Goal: Task Accomplishment & Management: Use online tool/utility

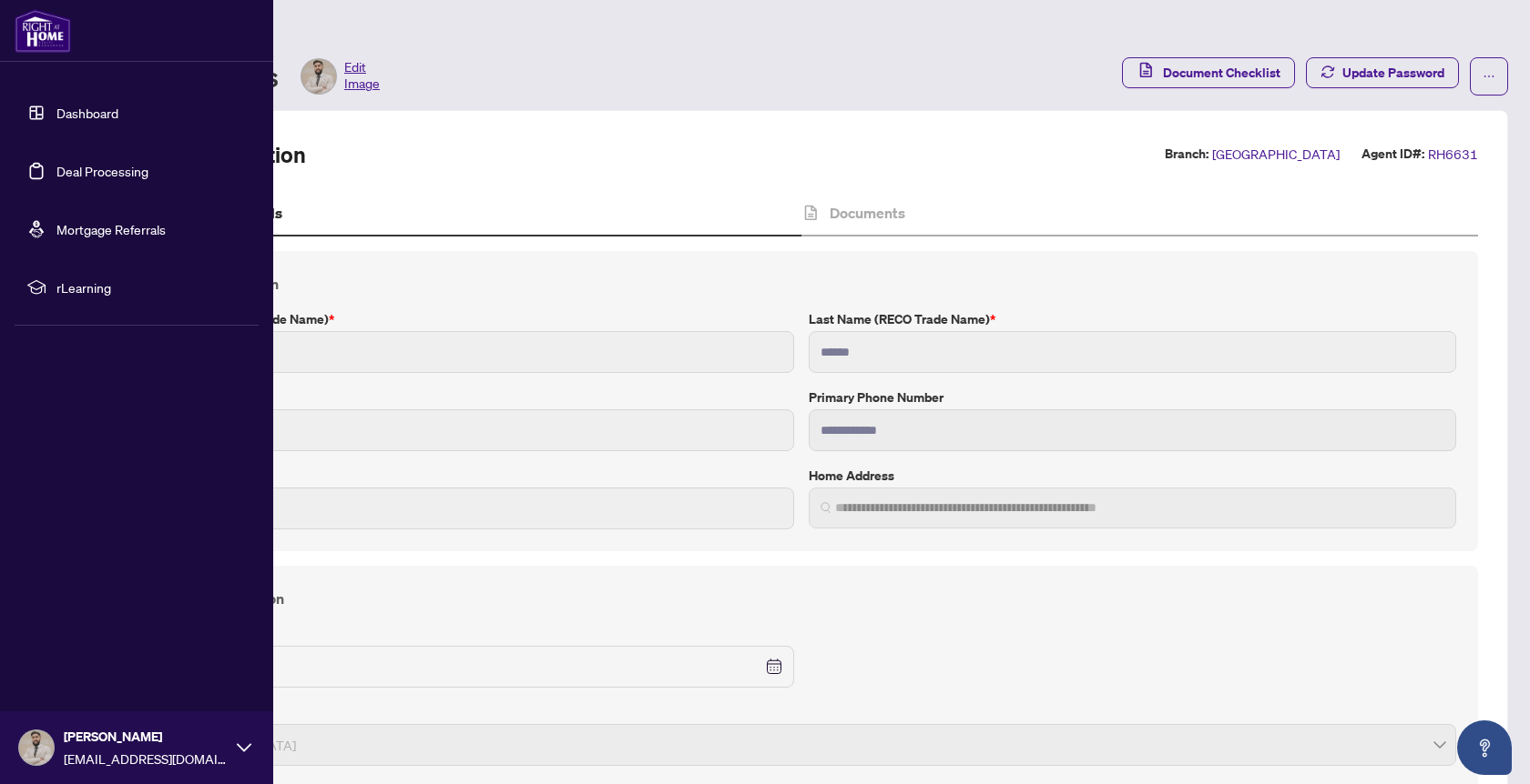
click at [56, 179] on link "Deal Processing" at bounding box center [102, 170] width 91 height 17
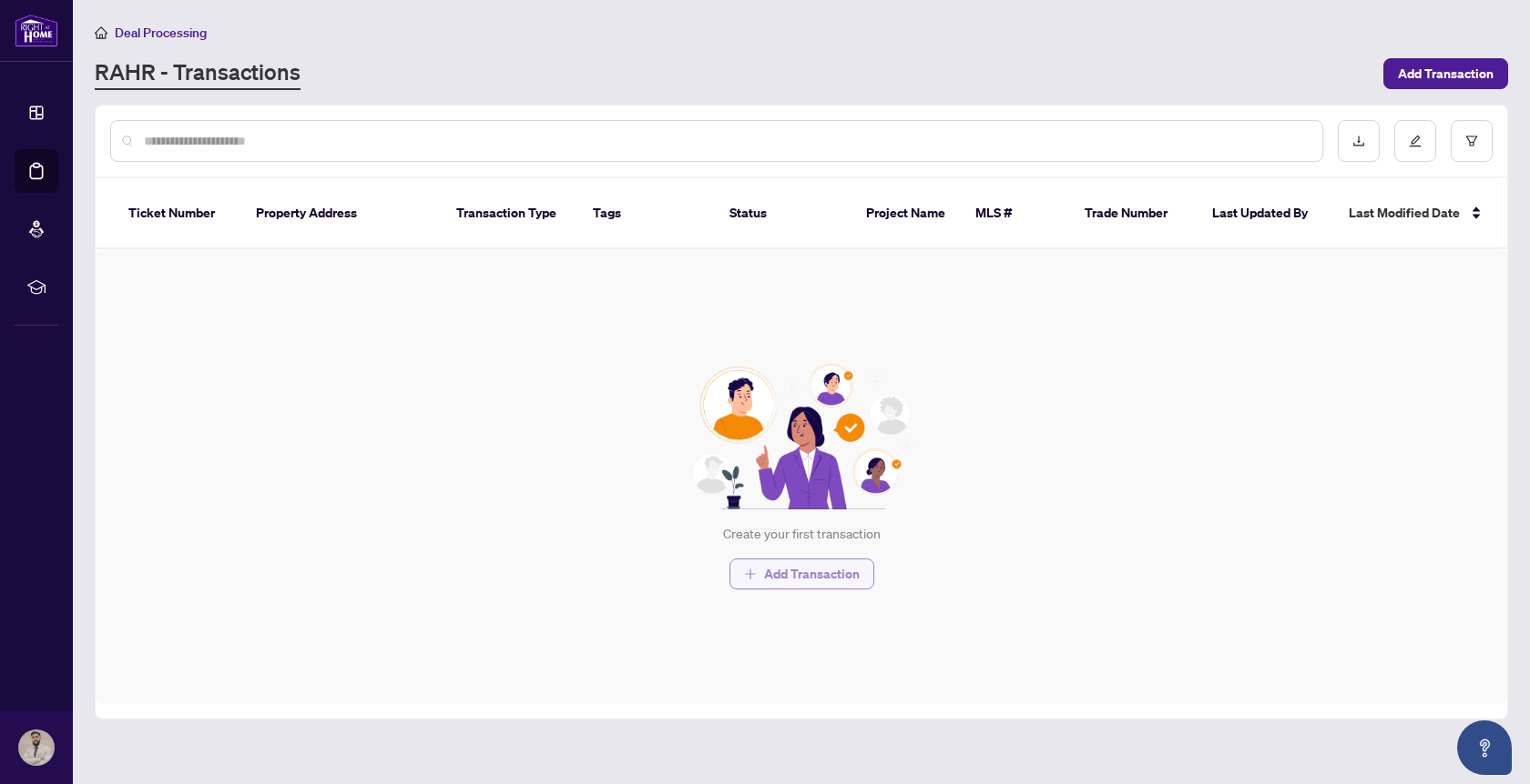
click at [783, 566] on span "Add Transaction" at bounding box center [812, 574] width 95 height 29
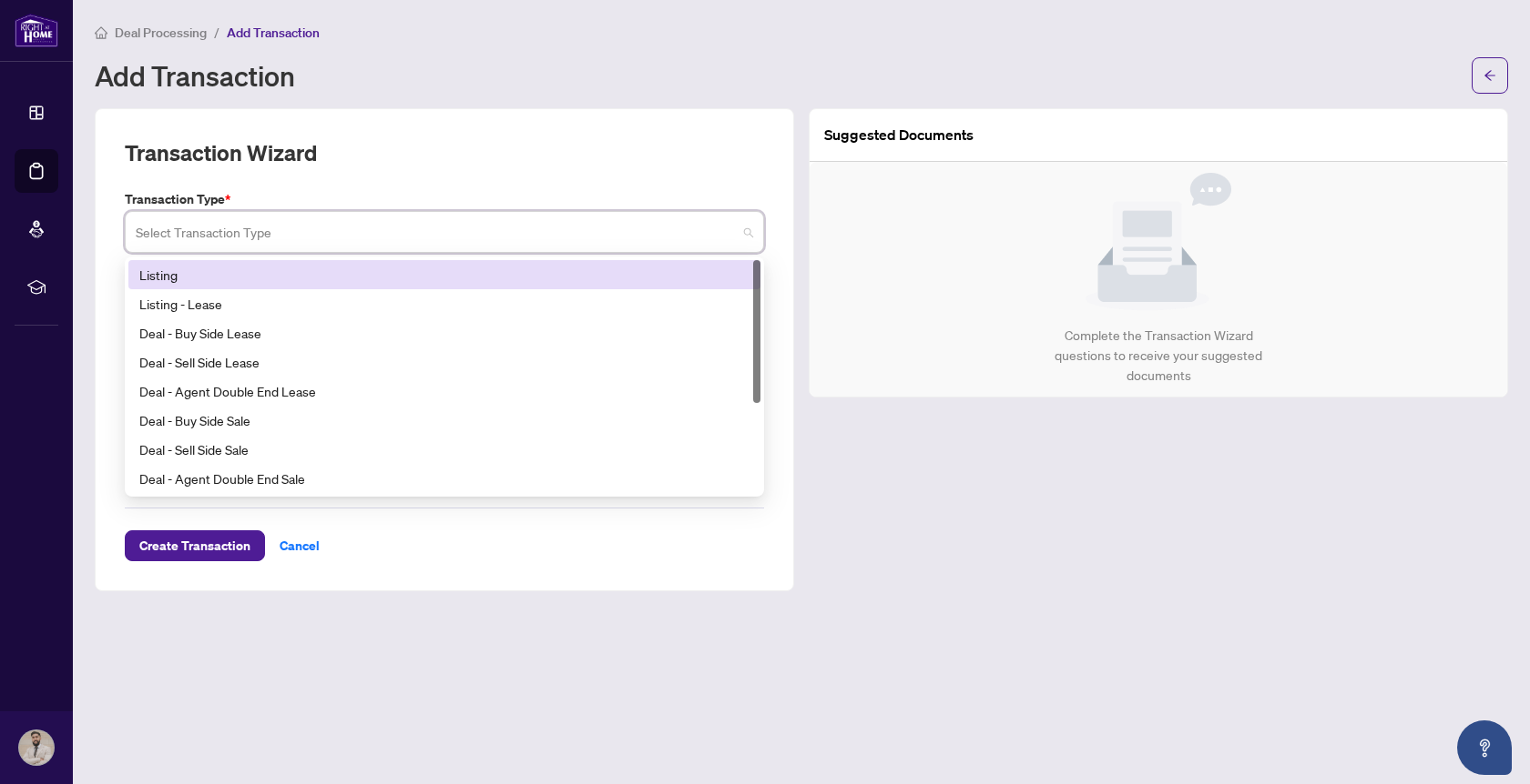
click at [347, 229] on input "search" at bounding box center [435, 234] width 601 height 40
click at [317, 268] on div "Listing" at bounding box center [444, 274] width 610 height 20
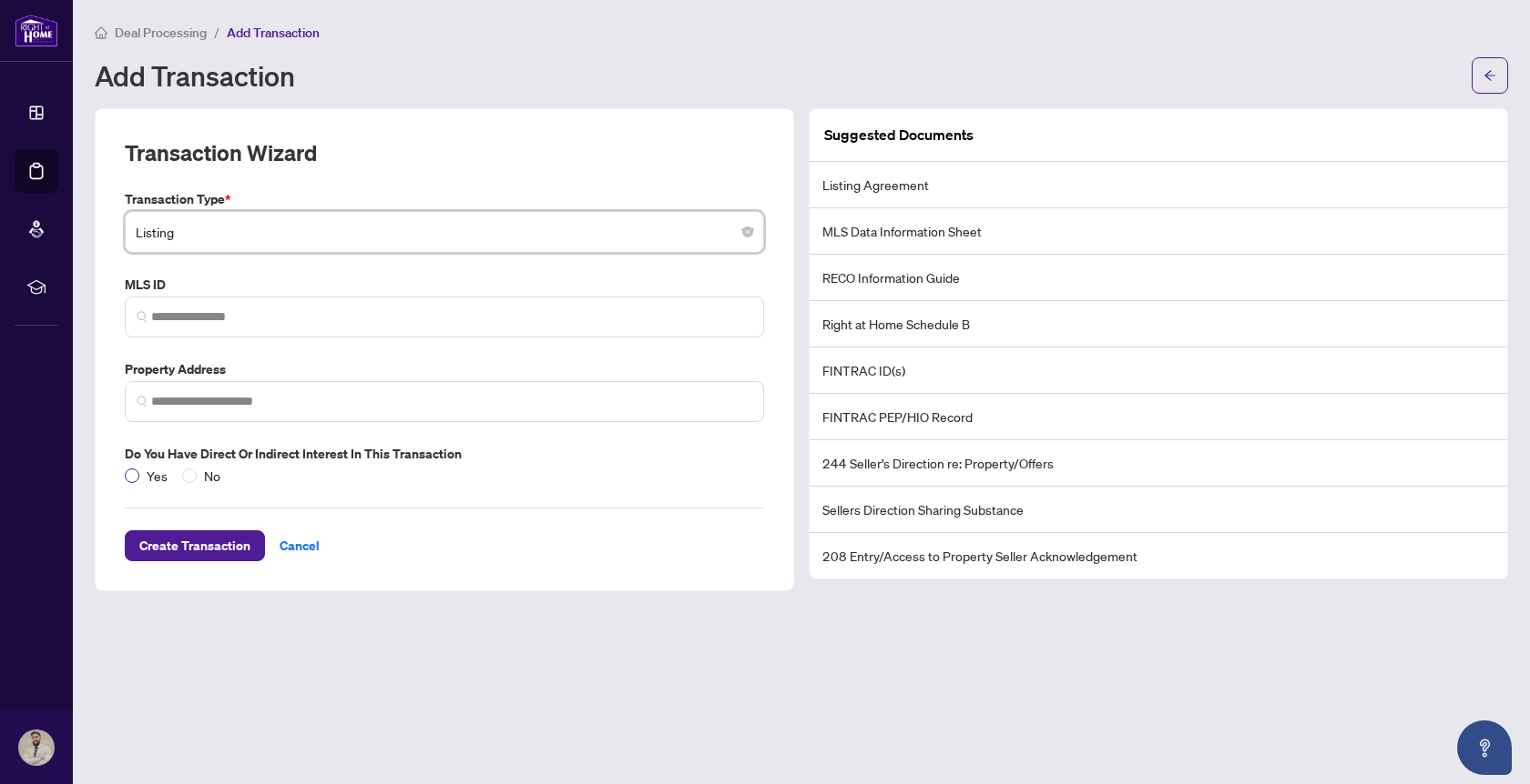
click at [147, 477] on span "Yes" at bounding box center [157, 476] width 35 height 20
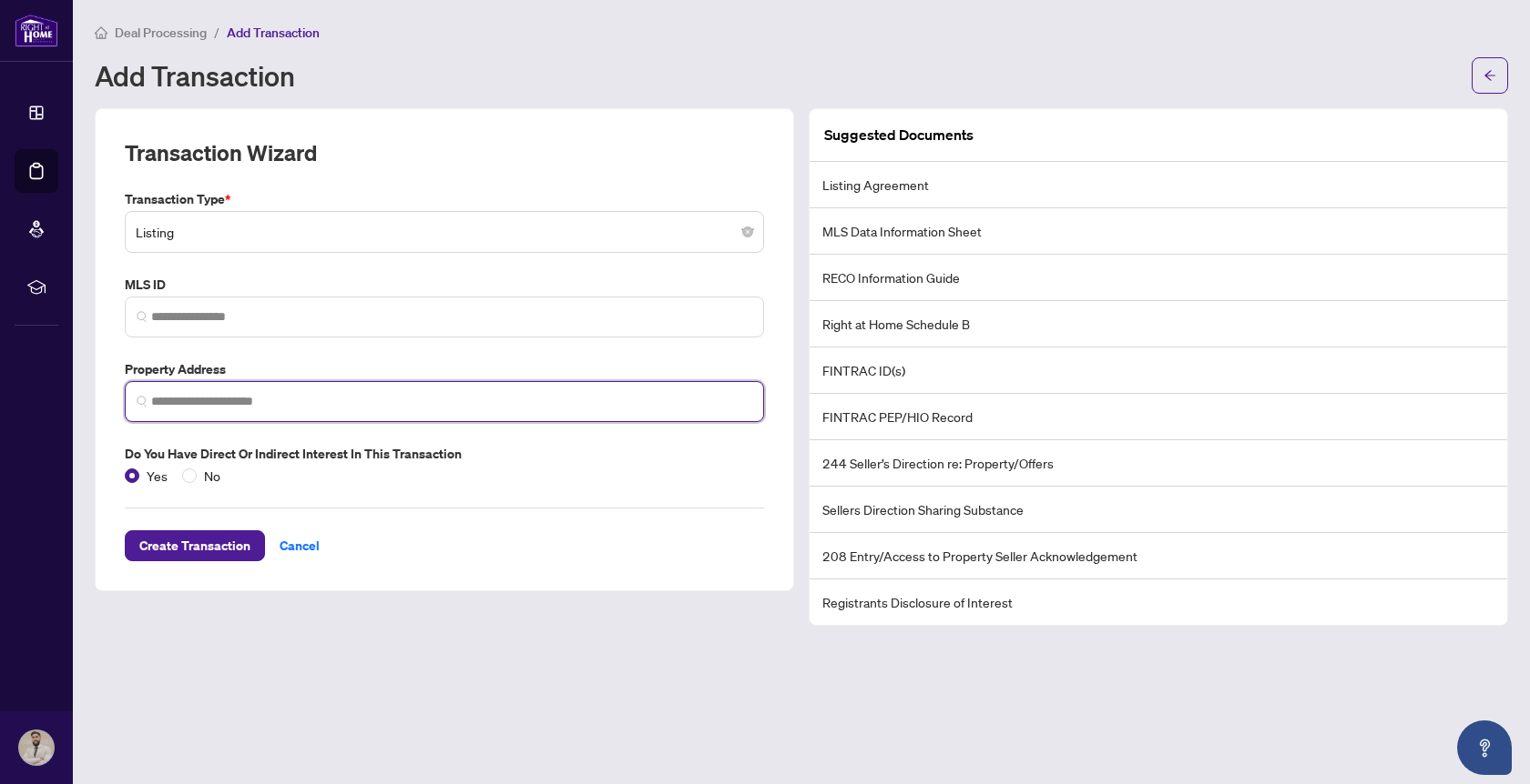
click at [219, 402] on input "search" at bounding box center [451, 402] width 601 height 19
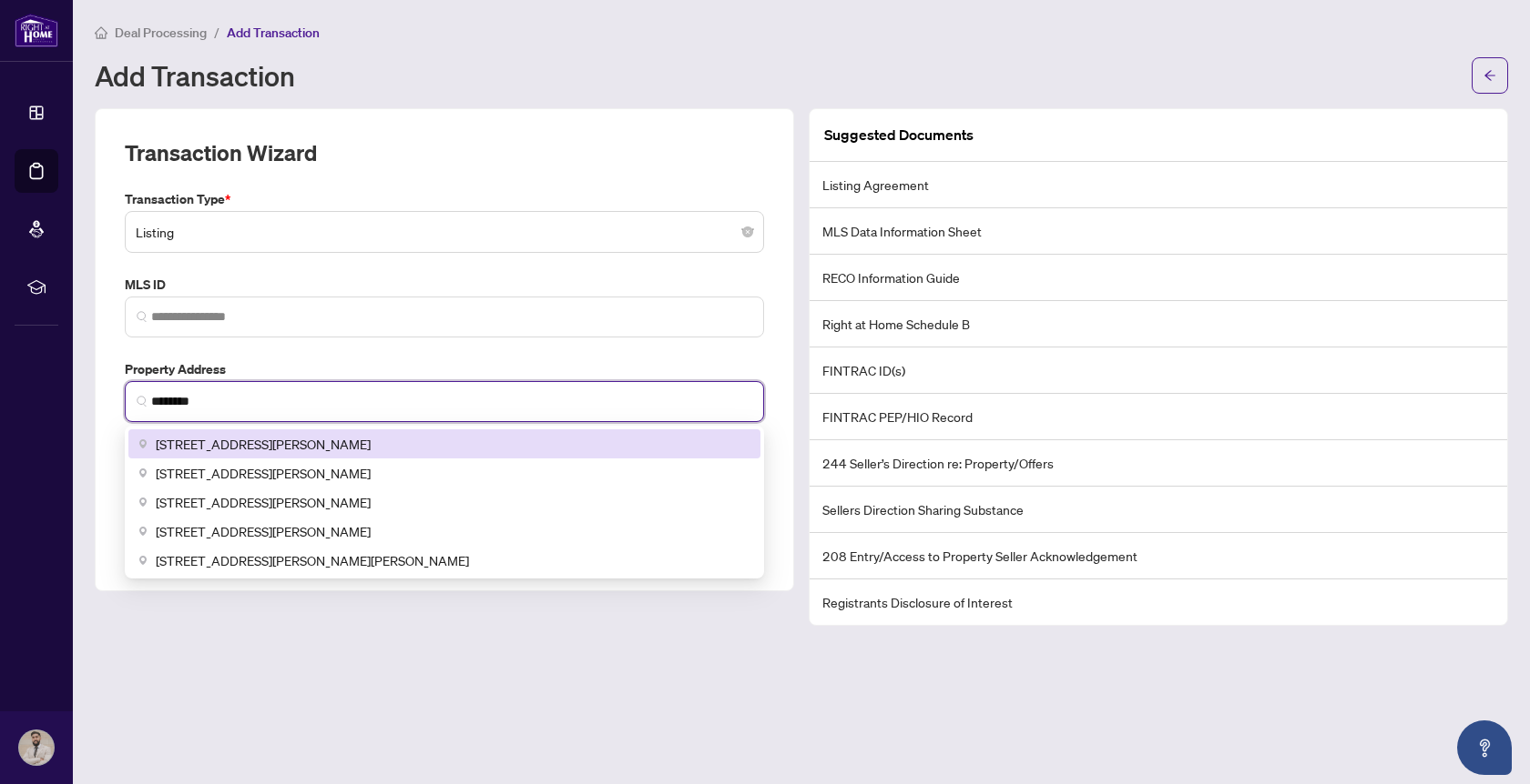
click at [233, 445] on span "67 Reese Avenue, Ajax, ON, Canada" at bounding box center [263, 444] width 215 height 20
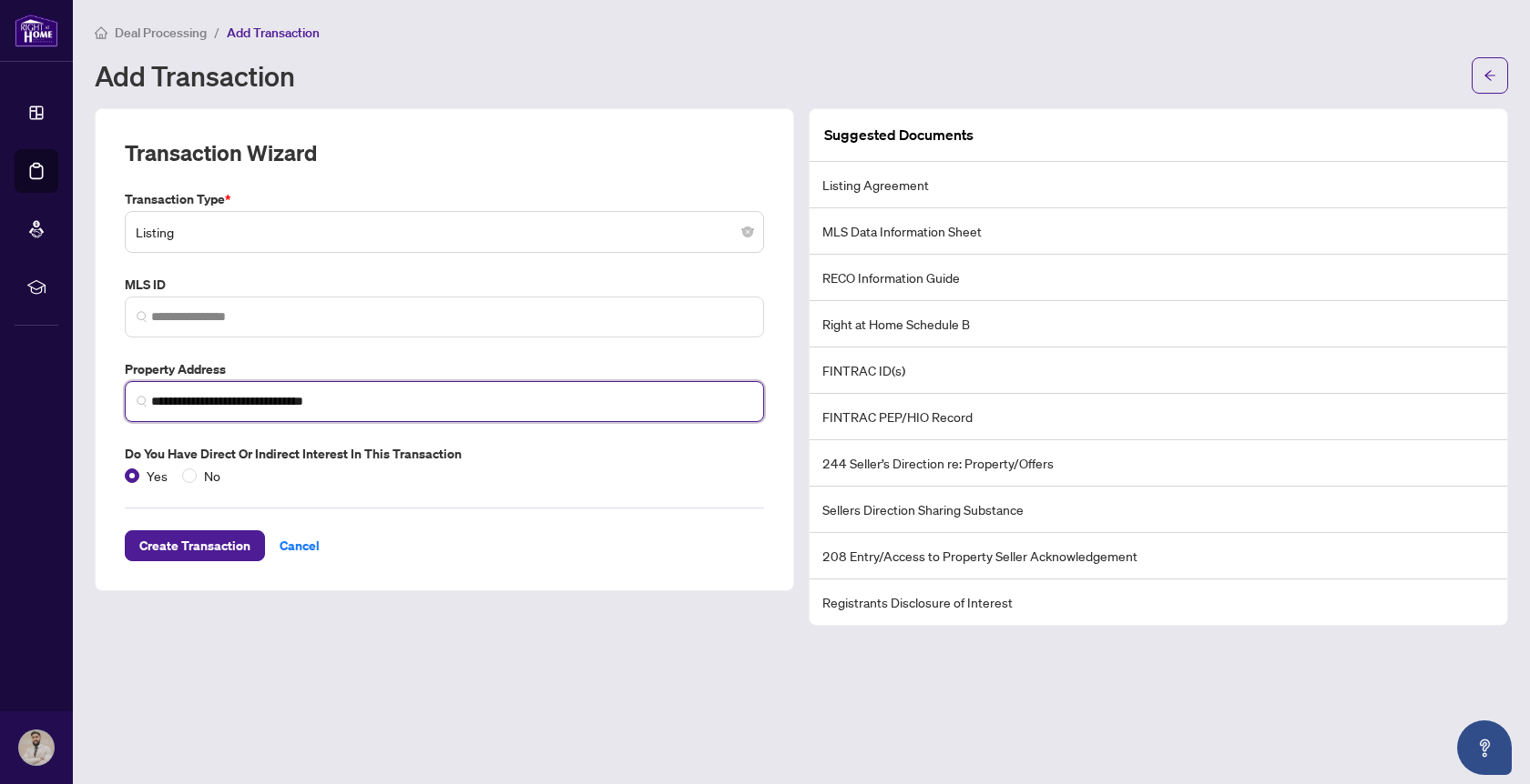
type input "**********"
